Goal: Navigation & Orientation: Find specific page/section

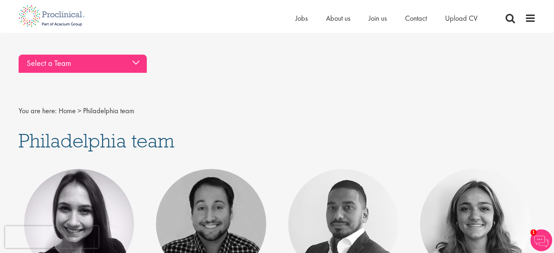
click at [140, 64] on div "Select a Team" at bounding box center [83, 64] width 128 height 18
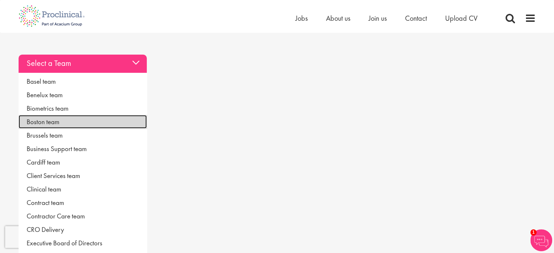
click at [35, 122] on link "Boston team" at bounding box center [83, 121] width 128 height 13
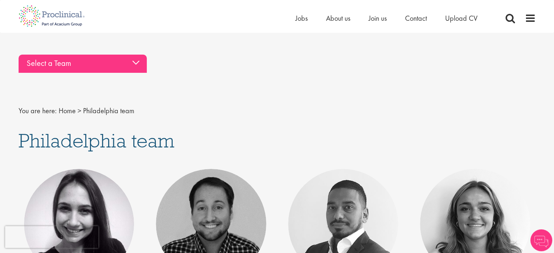
click at [86, 65] on div "Select a Team" at bounding box center [83, 64] width 128 height 18
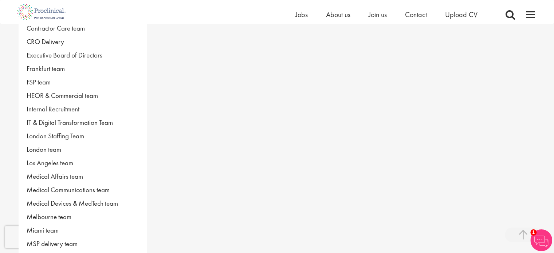
scroll to position [303, 0]
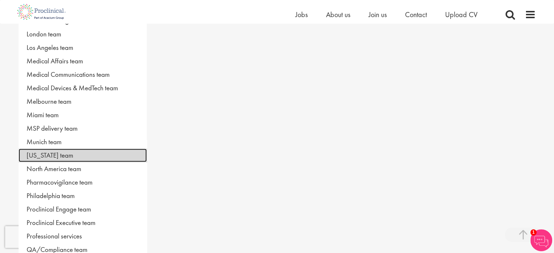
click at [68, 154] on link "[US_STATE] team" at bounding box center [83, 155] width 128 height 13
